Goal: Communication & Community: Participate in discussion

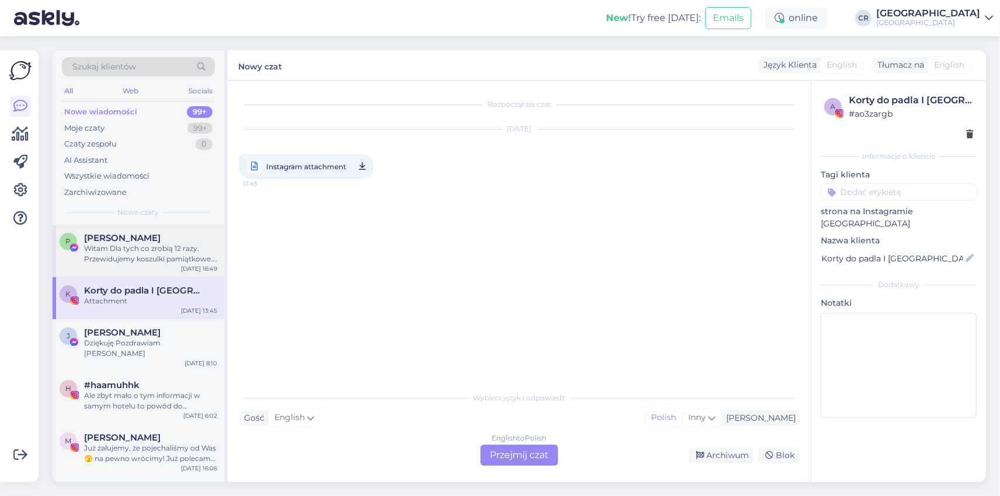
click at [133, 246] on div "Witam Dla tych co zrobią 12 razy. Przewidujemy koszulki pamiątkowe. Ale potrzeb…" at bounding box center [150, 254] width 133 height 21
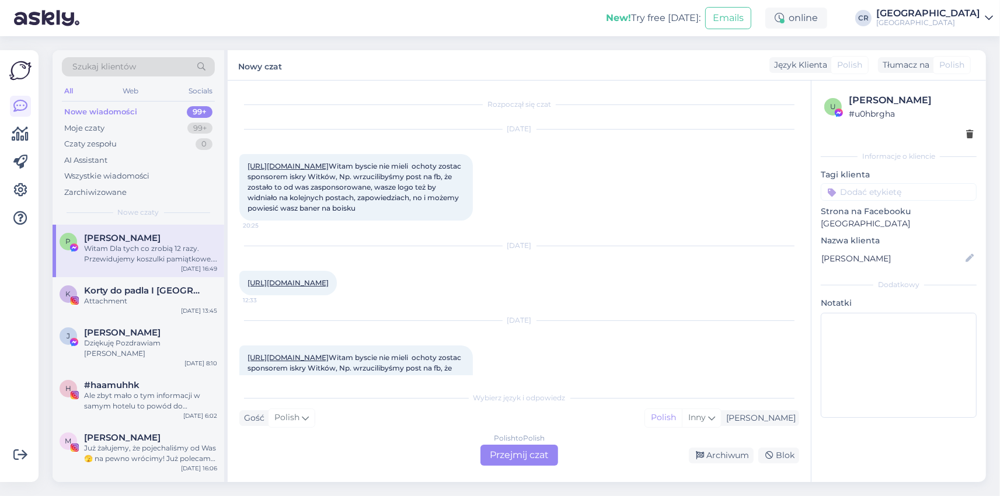
scroll to position [3076, 0]
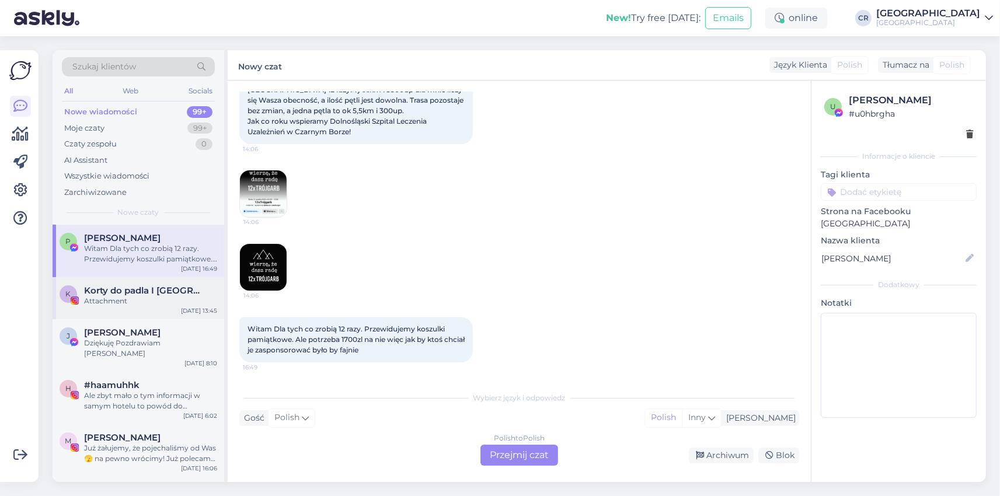
click at [127, 298] on div "Attachment" at bounding box center [150, 301] width 133 height 11
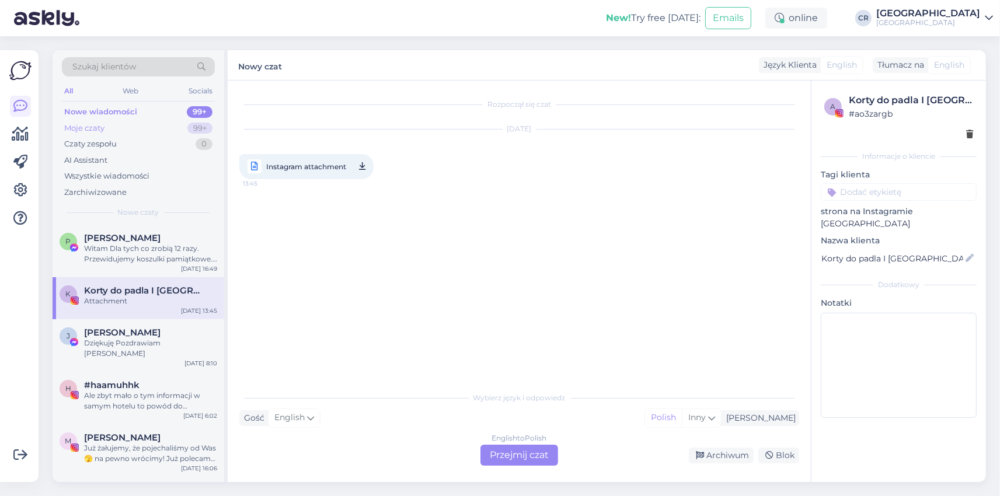
click at [88, 126] on div "Moje czaty" at bounding box center [84, 129] width 40 height 12
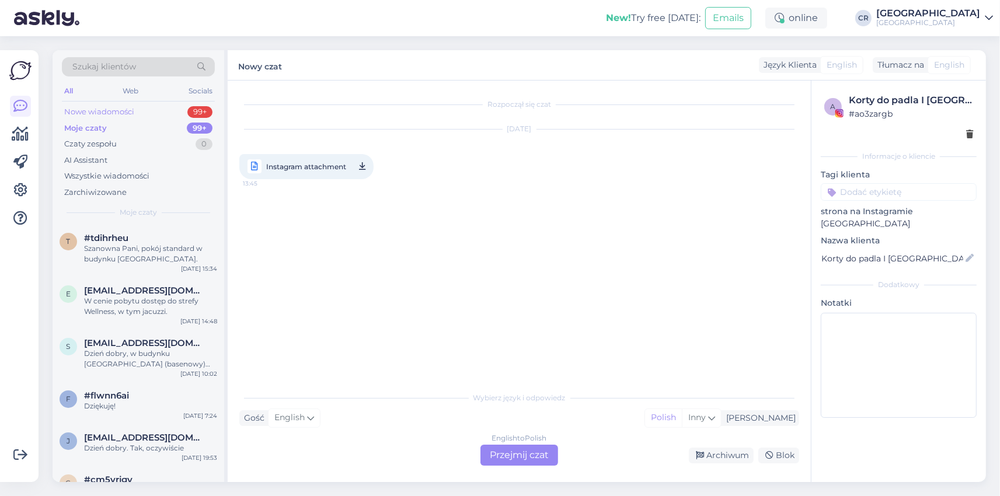
click at [89, 113] on div "Nowe wiadomości" at bounding box center [99, 112] width 70 height 12
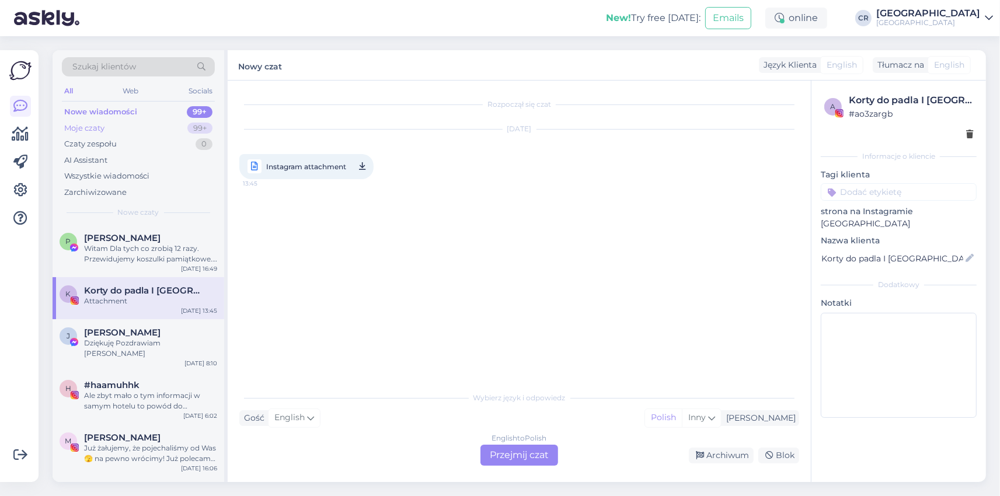
click at [101, 127] on div "Moje czaty" at bounding box center [84, 129] width 40 height 12
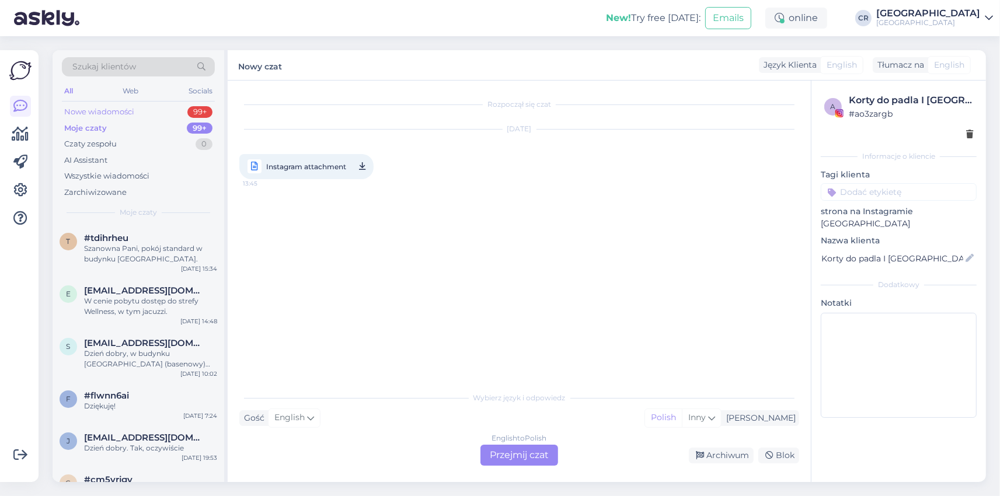
click at [100, 107] on div "Nowe wiadomości" at bounding box center [99, 112] width 70 height 12
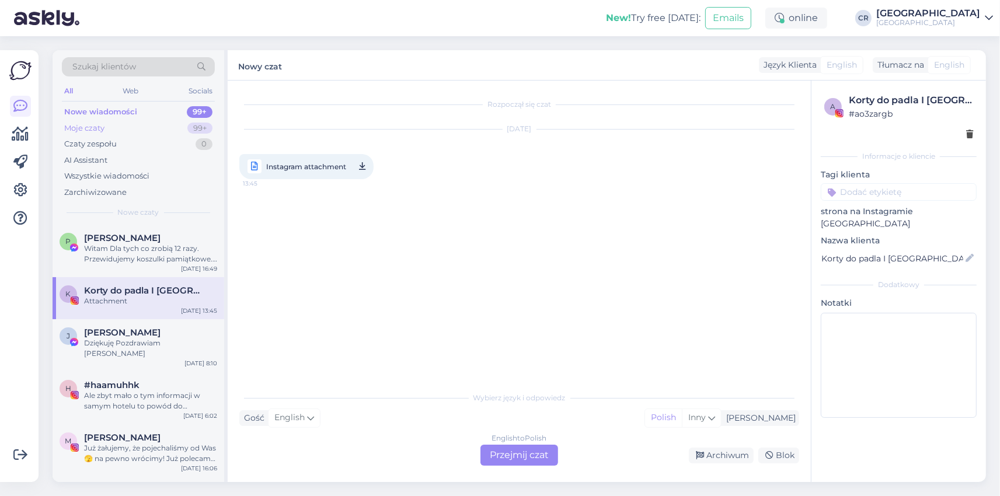
click at [91, 130] on div "Moje czaty" at bounding box center [84, 129] width 40 height 12
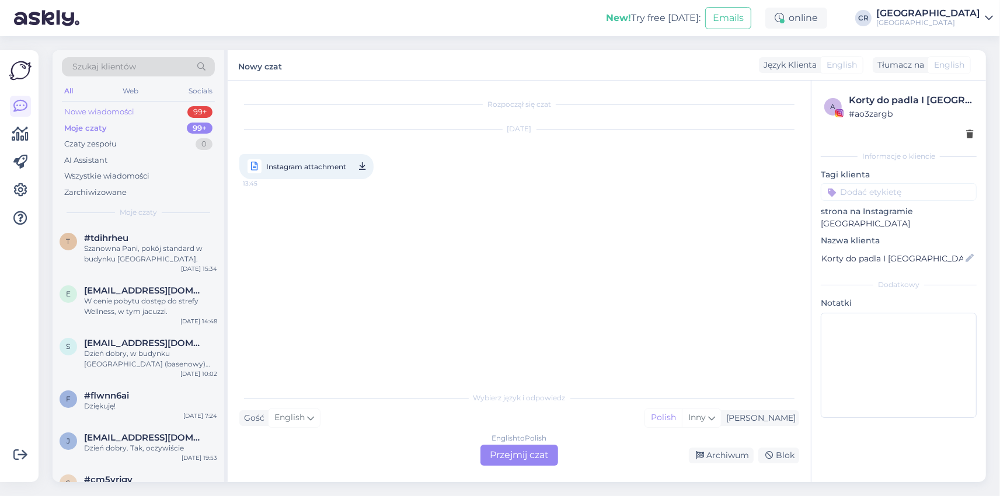
click at [109, 113] on div "Nowe wiadomości" at bounding box center [99, 112] width 70 height 12
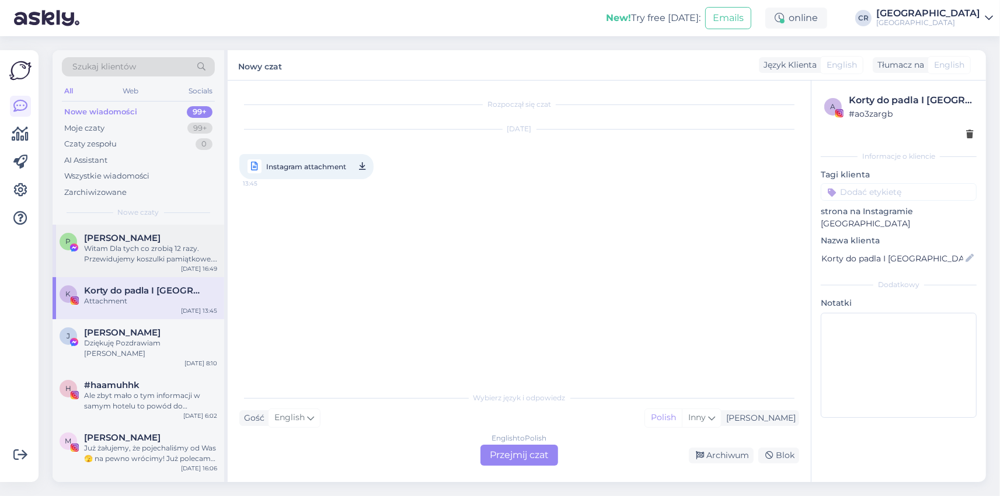
click at [163, 254] on div "Witam Dla tych co zrobią 12 razy. Przewidujemy koszulki pamiątkowe. Ale potrzeb…" at bounding box center [150, 254] width 133 height 21
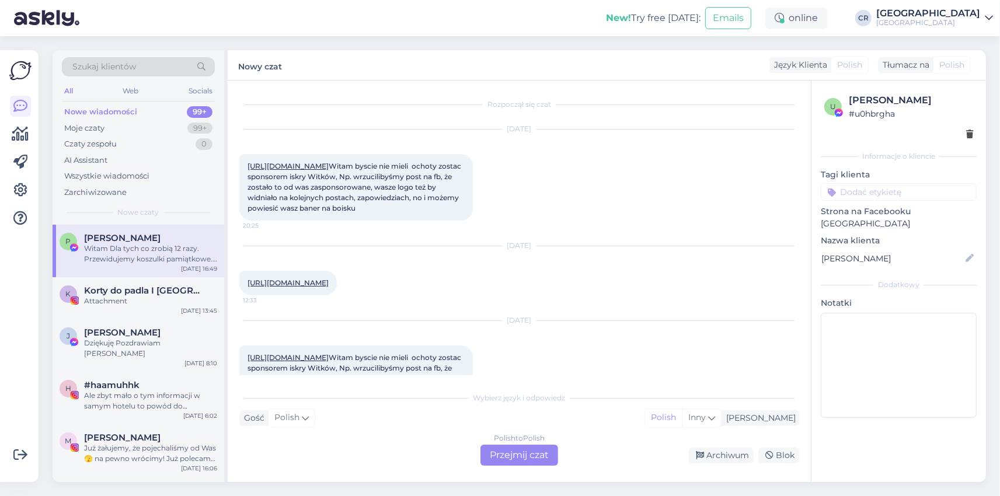
scroll to position [3076, 0]
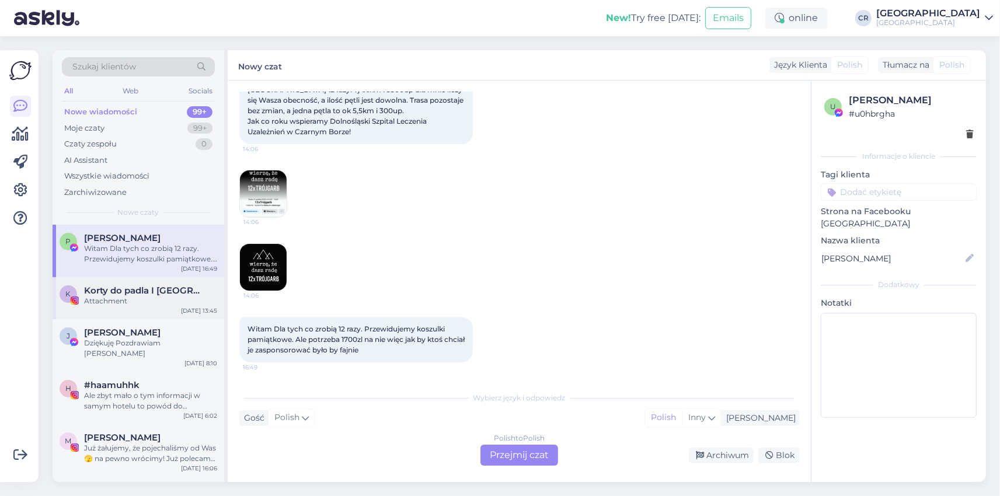
click at [133, 299] on div "Attachment" at bounding box center [150, 301] width 133 height 11
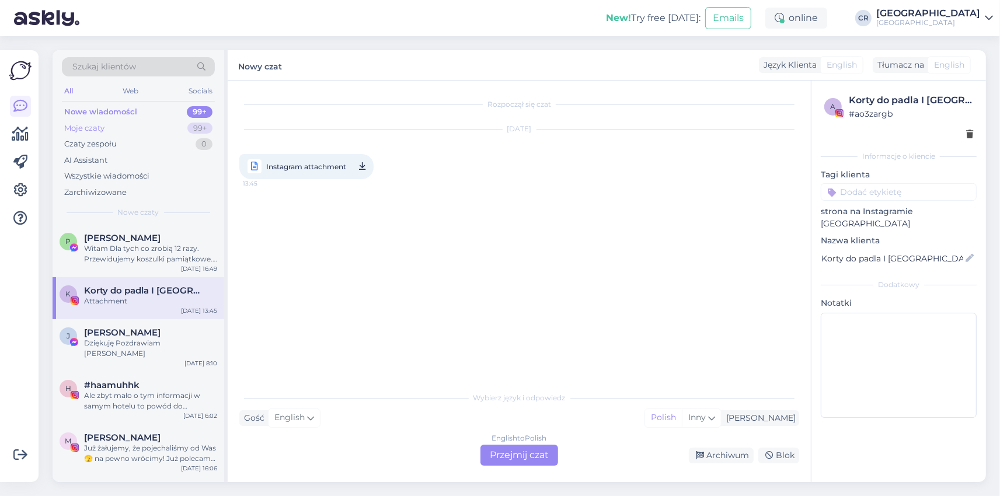
click at [111, 124] on div "Moje czaty 99+" at bounding box center [138, 128] width 153 height 16
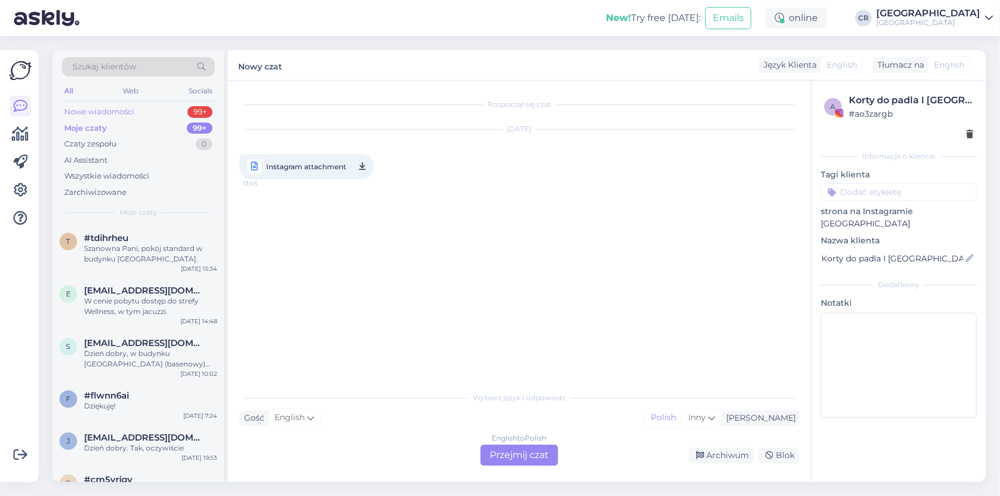
click at [111, 114] on div "Nowe wiadomości" at bounding box center [99, 112] width 70 height 12
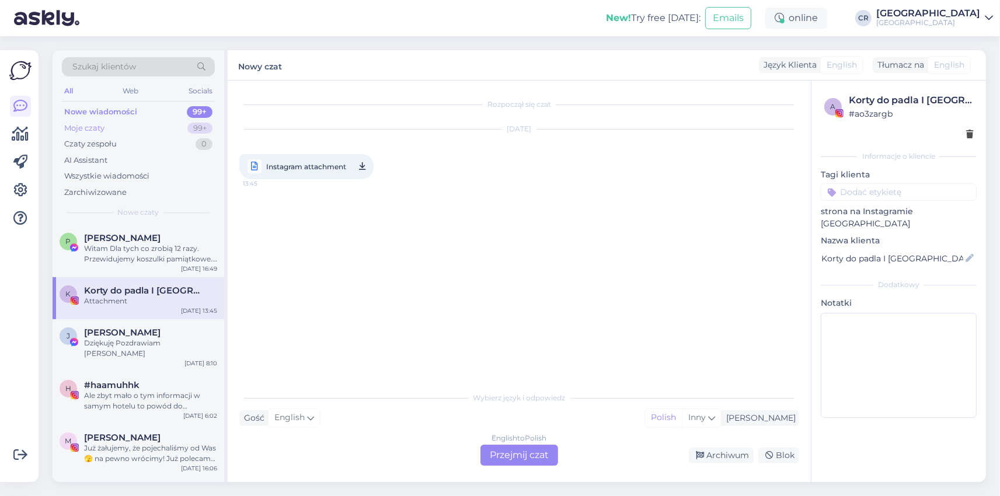
click at [99, 127] on div "Moje czaty" at bounding box center [84, 129] width 40 height 12
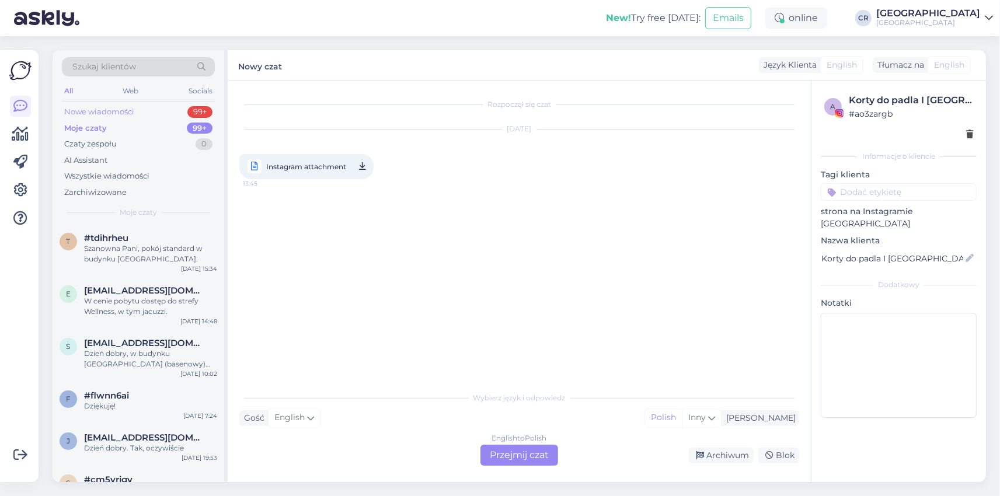
click at [88, 112] on div "Nowe wiadomości" at bounding box center [99, 112] width 70 height 12
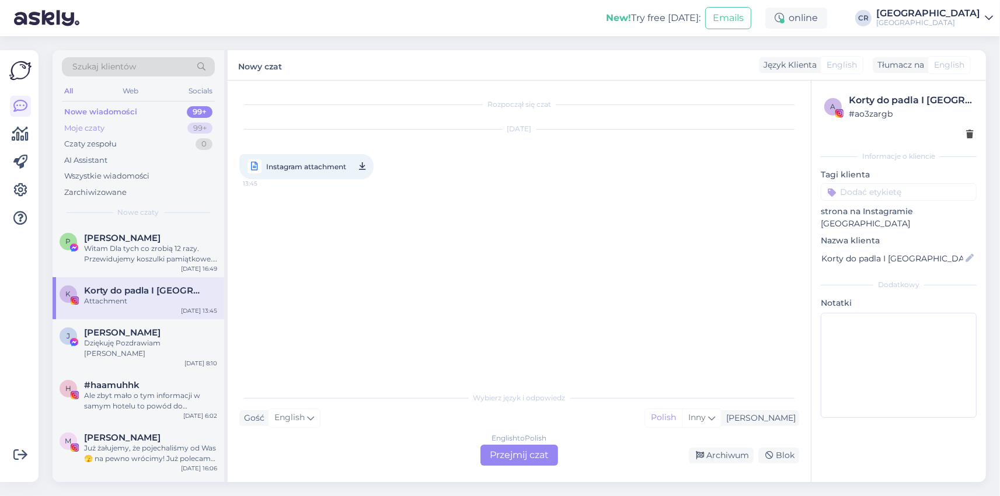
click at [85, 130] on div "Moje czaty" at bounding box center [84, 129] width 40 height 12
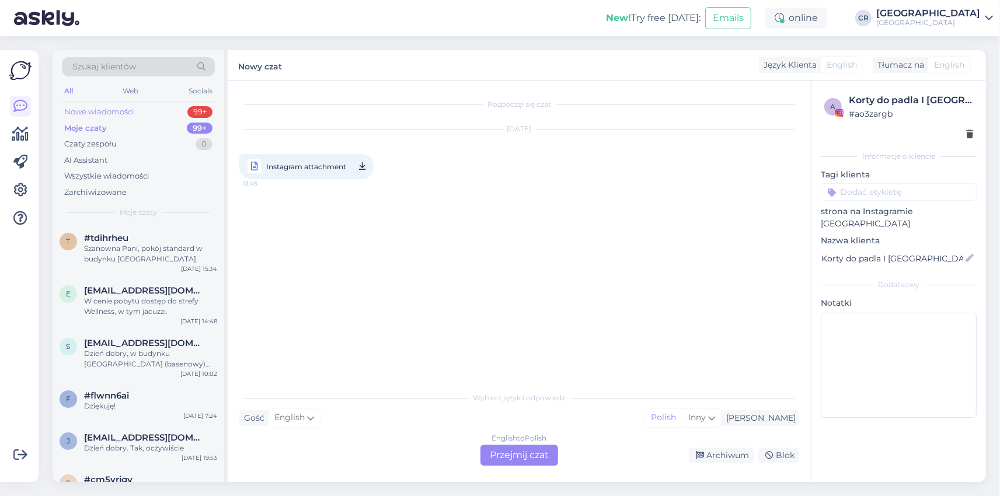
click at [88, 113] on div "Nowe wiadomości" at bounding box center [99, 112] width 70 height 12
